Goal: Transaction & Acquisition: Purchase product/service

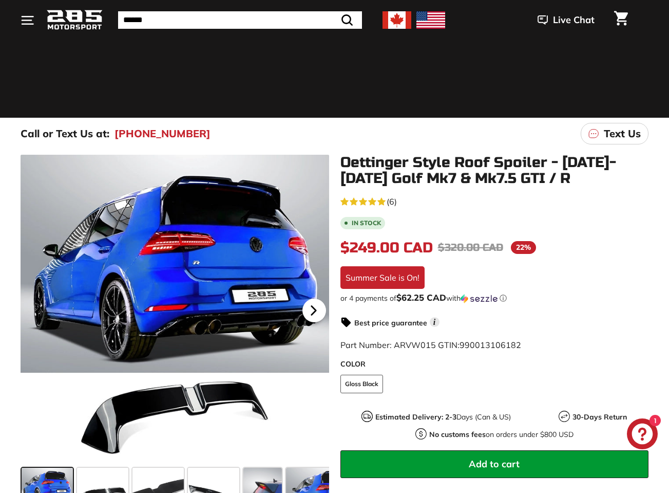
click at [315, 314] on icon at bounding box center [314, 311] width 24 height 24
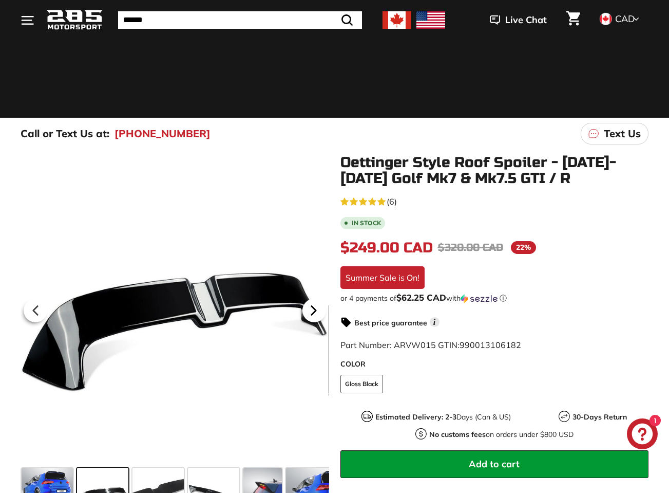
click at [315, 314] on icon at bounding box center [314, 311] width 24 height 24
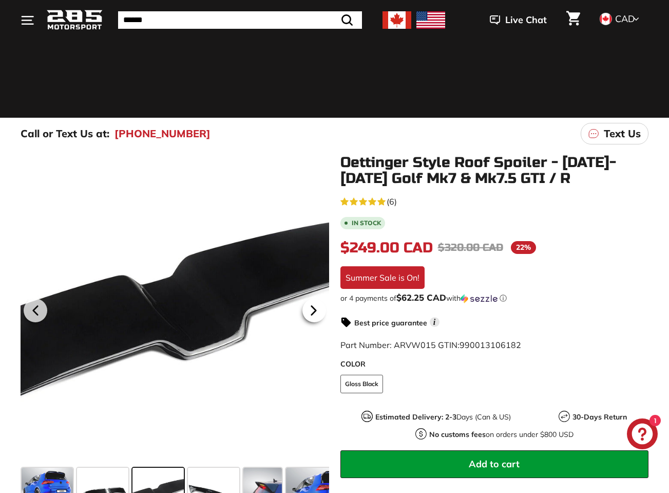
click at [315, 314] on icon at bounding box center [314, 311] width 24 height 24
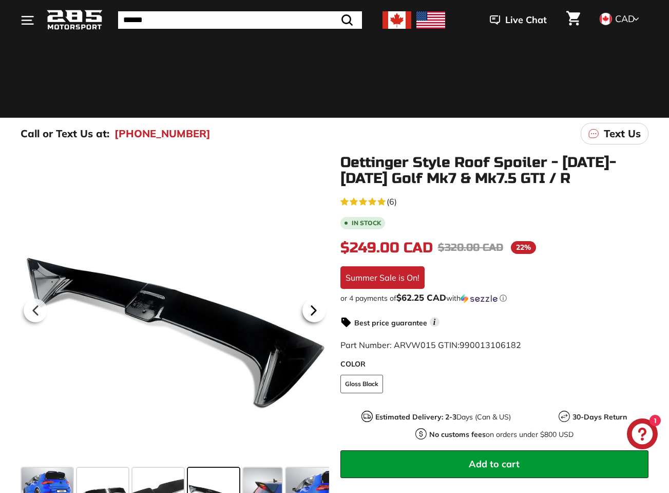
click at [315, 314] on icon at bounding box center [314, 311] width 24 height 24
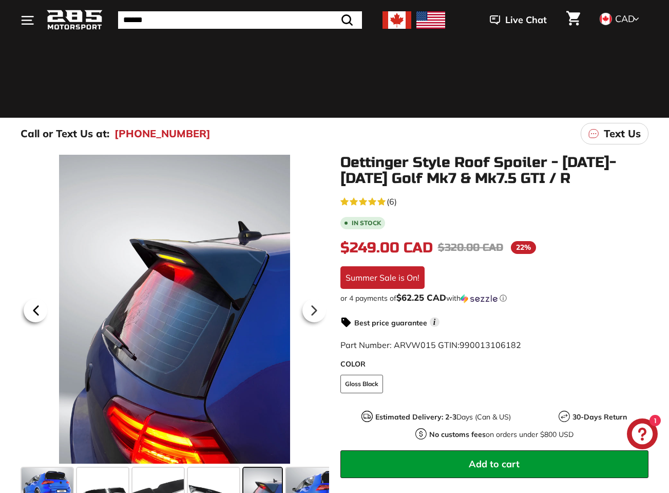
click at [43, 312] on icon at bounding box center [36, 311] width 24 height 24
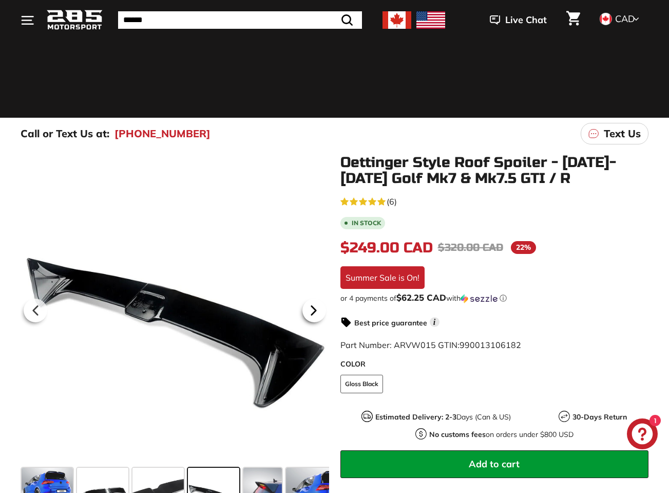
click at [319, 316] on icon at bounding box center [314, 311] width 24 height 24
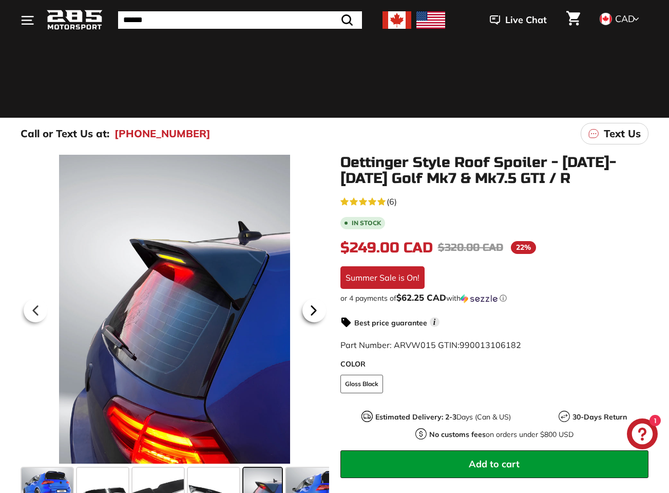
click at [319, 316] on icon at bounding box center [314, 311] width 24 height 24
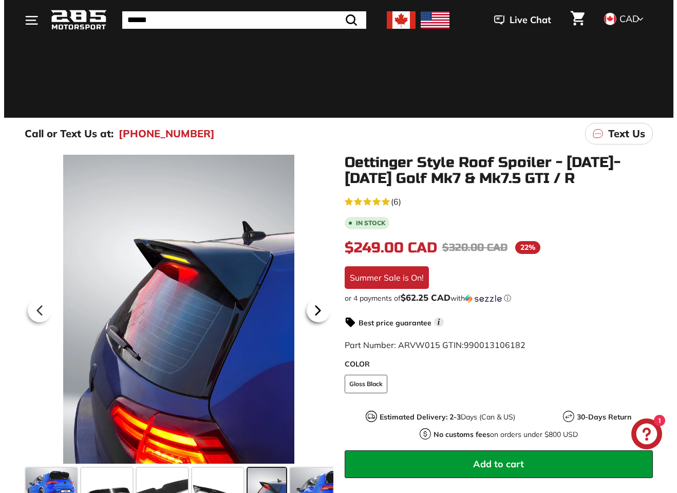
scroll to position [0, 91]
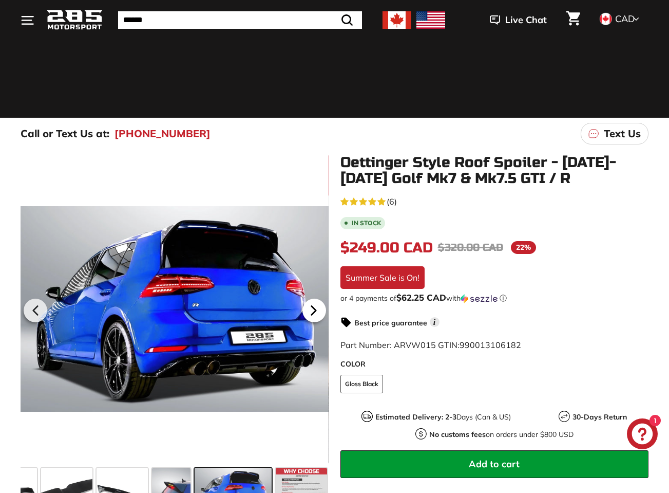
click at [319, 316] on icon at bounding box center [314, 311] width 24 height 24
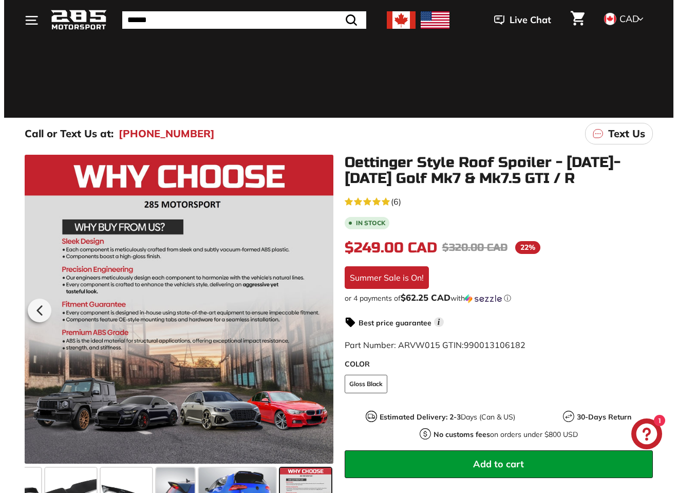
scroll to position [0, 88]
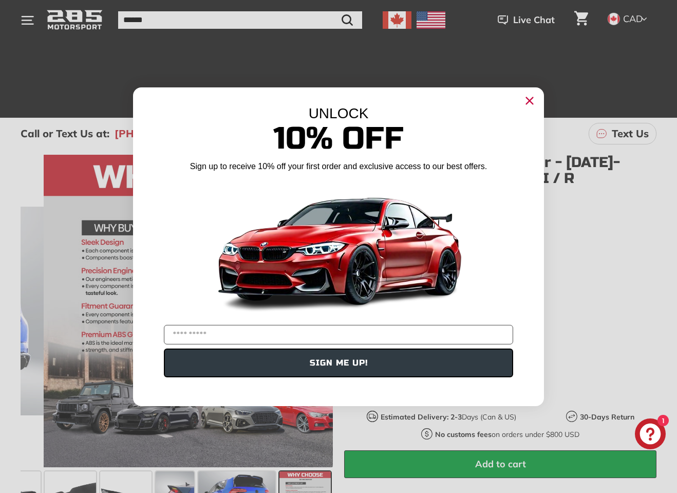
click at [530, 103] on circle "Close dialog" at bounding box center [529, 99] width 15 height 15
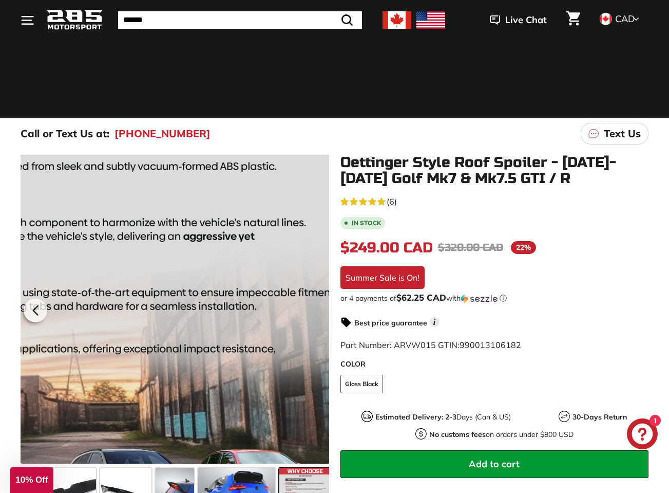
scroll to position [0, 0]
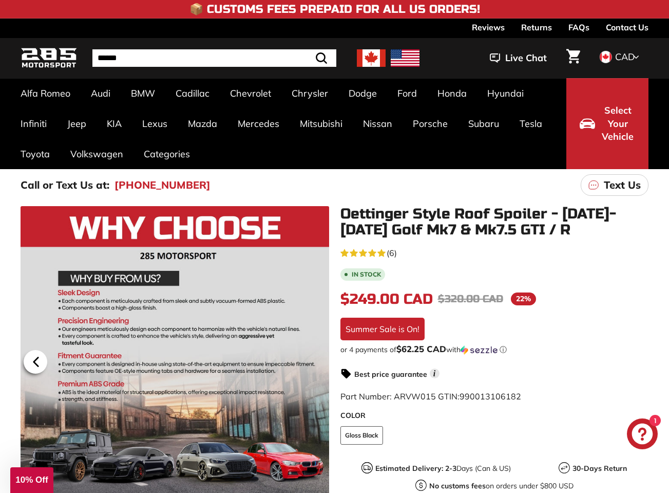
click at [34, 364] on icon at bounding box center [36, 362] width 24 height 24
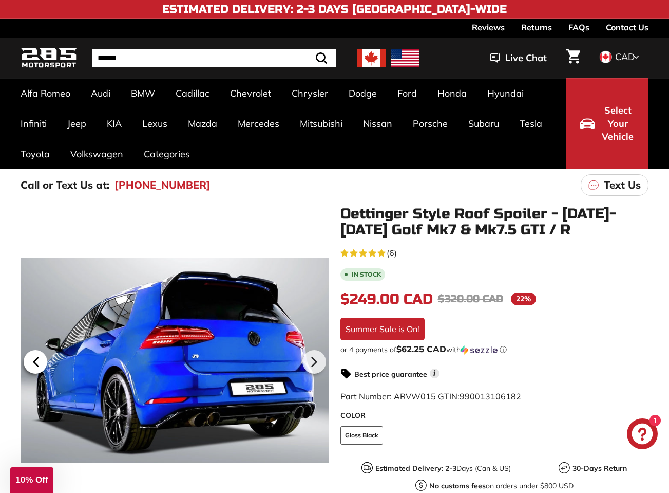
click at [34, 364] on icon at bounding box center [36, 362] width 24 height 24
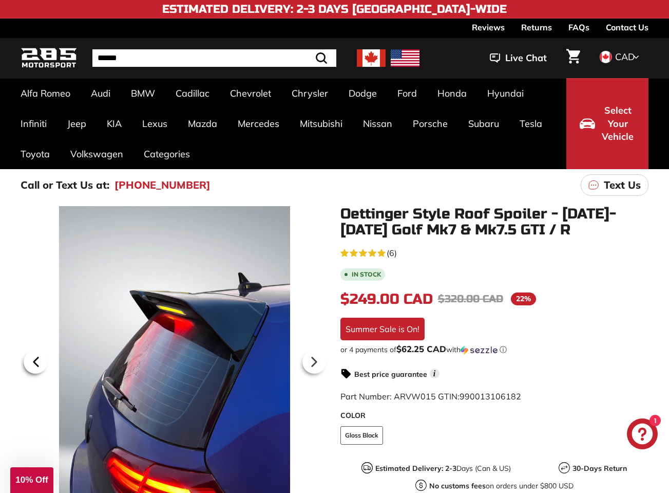
click at [39, 363] on icon at bounding box center [36, 362] width 24 height 24
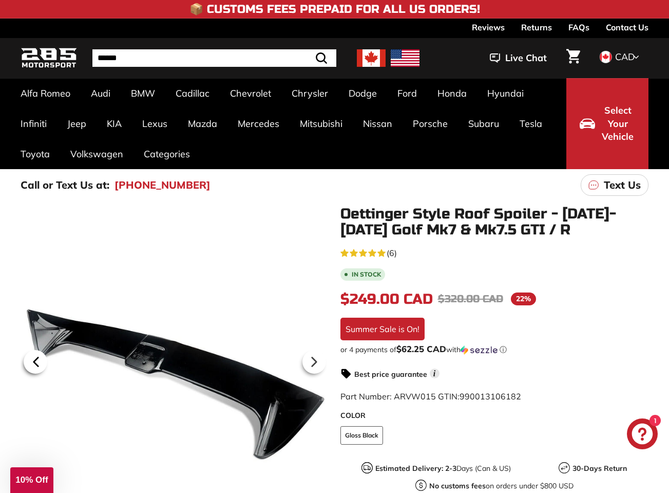
click at [40, 363] on icon at bounding box center [36, 362] width 24 height 24
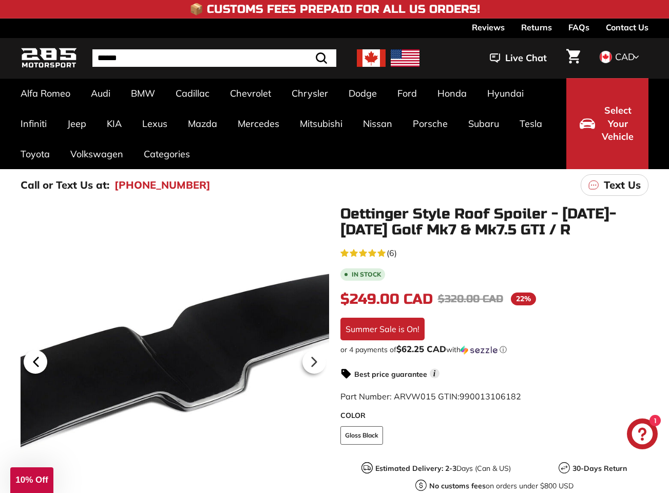
click at [28, 365] on icon at bounding box center [36, 362] width 24 height 24
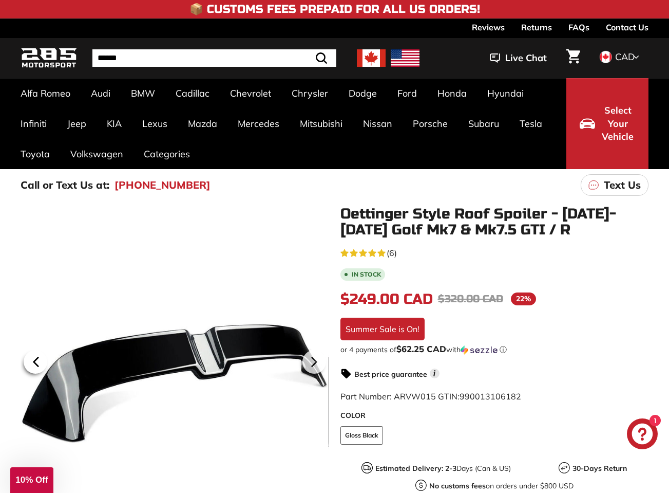
click at [34, 363] on icon at bounding box center [36, 362] width 24 height 24
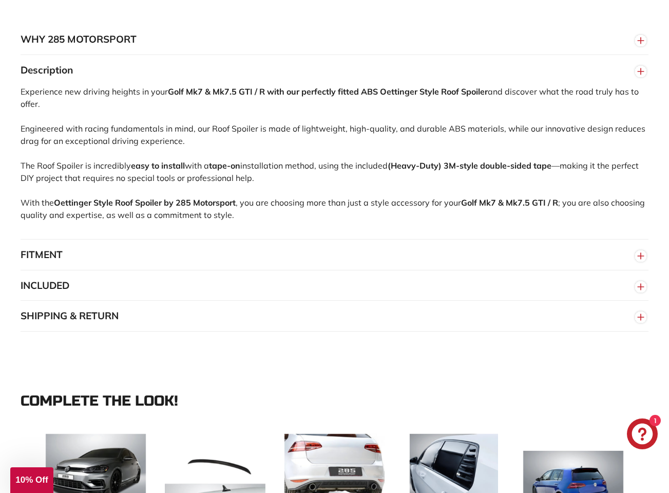
scroll to position [873, 0]
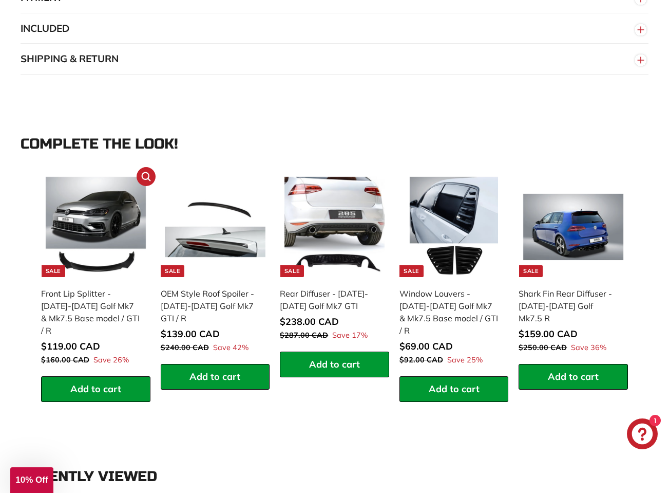
click at [109, 241] on img at bounding box center [96, 227] width 101 height 101
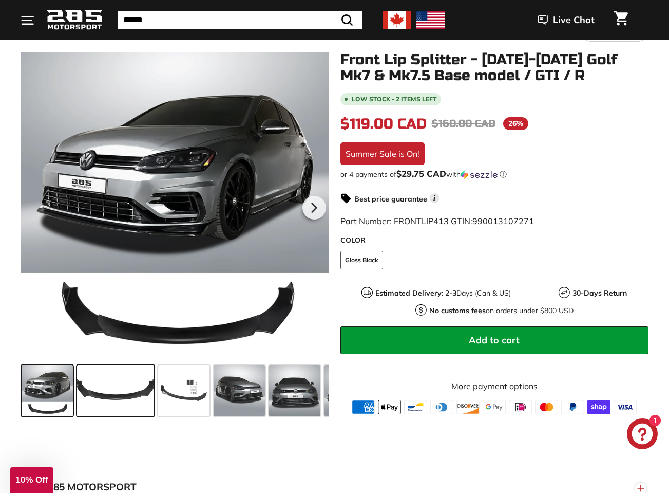
click at [123, 376] on span at bounding box center [115, 390] width 77 height 51
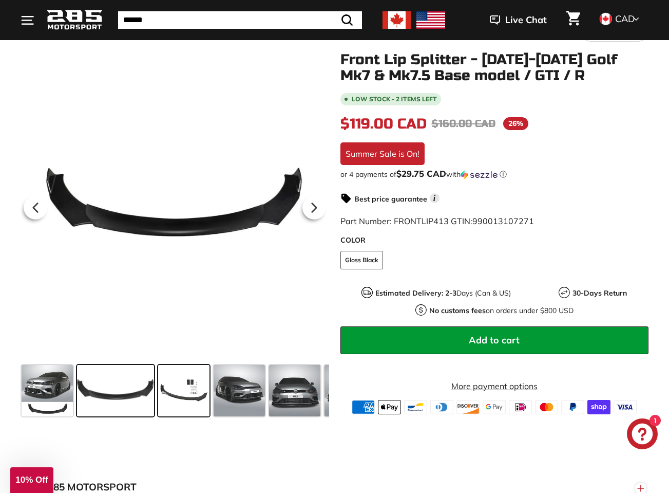
click at [188, 386] on span at bounding box center [183, 390] width 51 height 51
